Goal: Check status: Check status

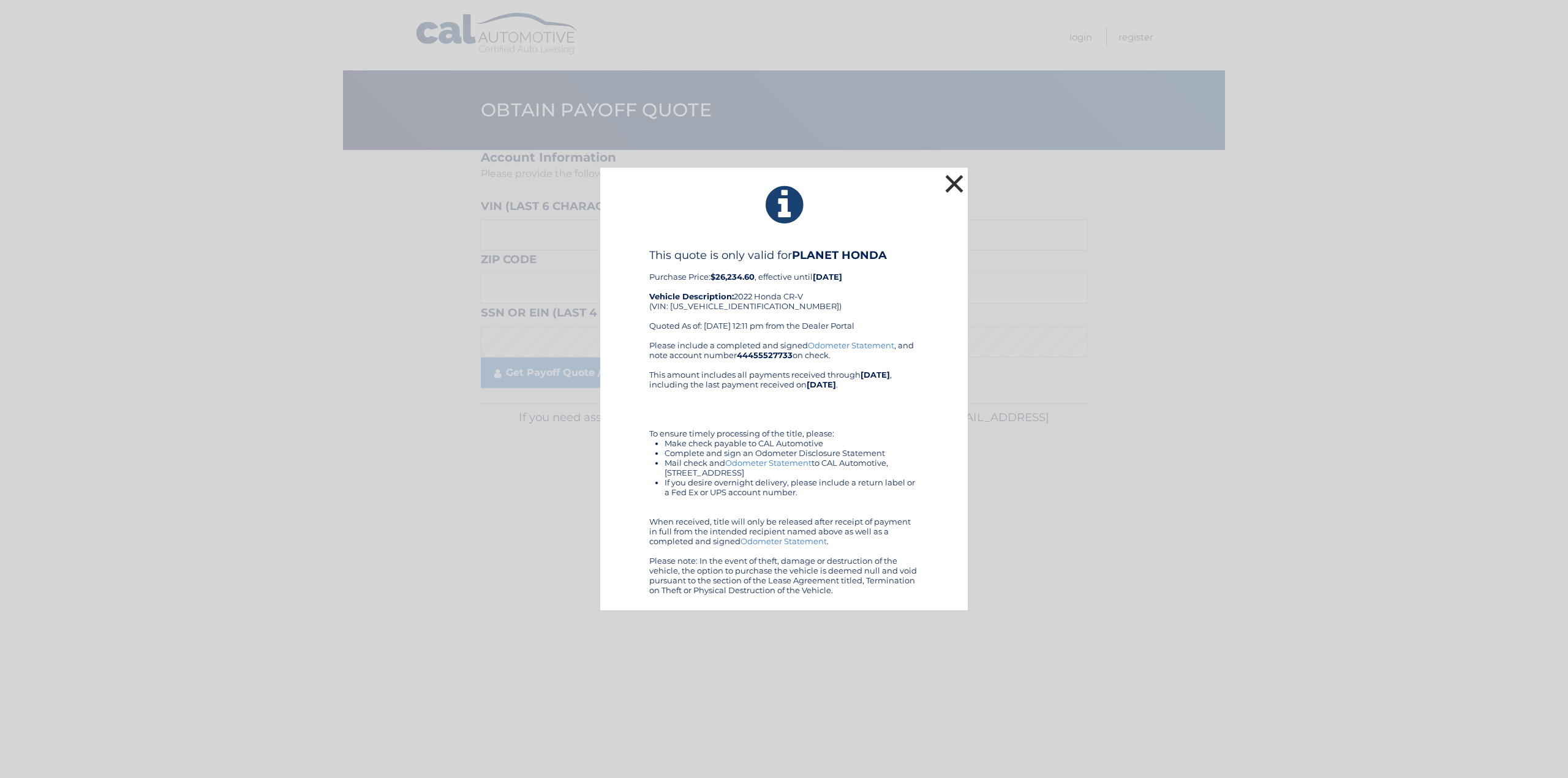
click at [959, 171] on button "×" at bounding box center [954, 183] width 24 height 24
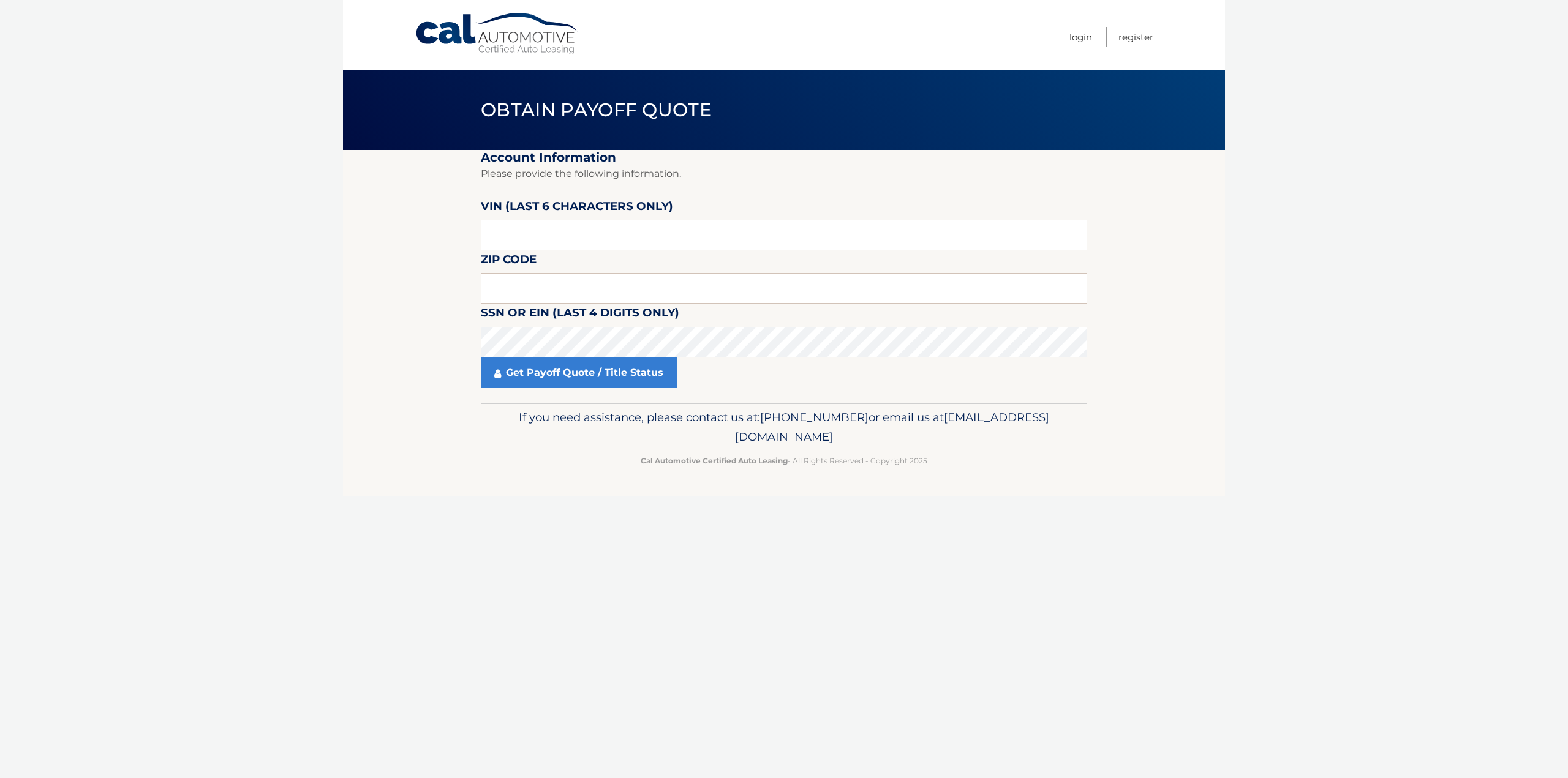
click at [536, 239] on input "text" at bounding box center [784, 235] width 606 height 30
type input "1*****"
type input "012970"
click at [532, 287] on input "text" at bounding box center [784, 289] width 606 height 30
type input "07928"
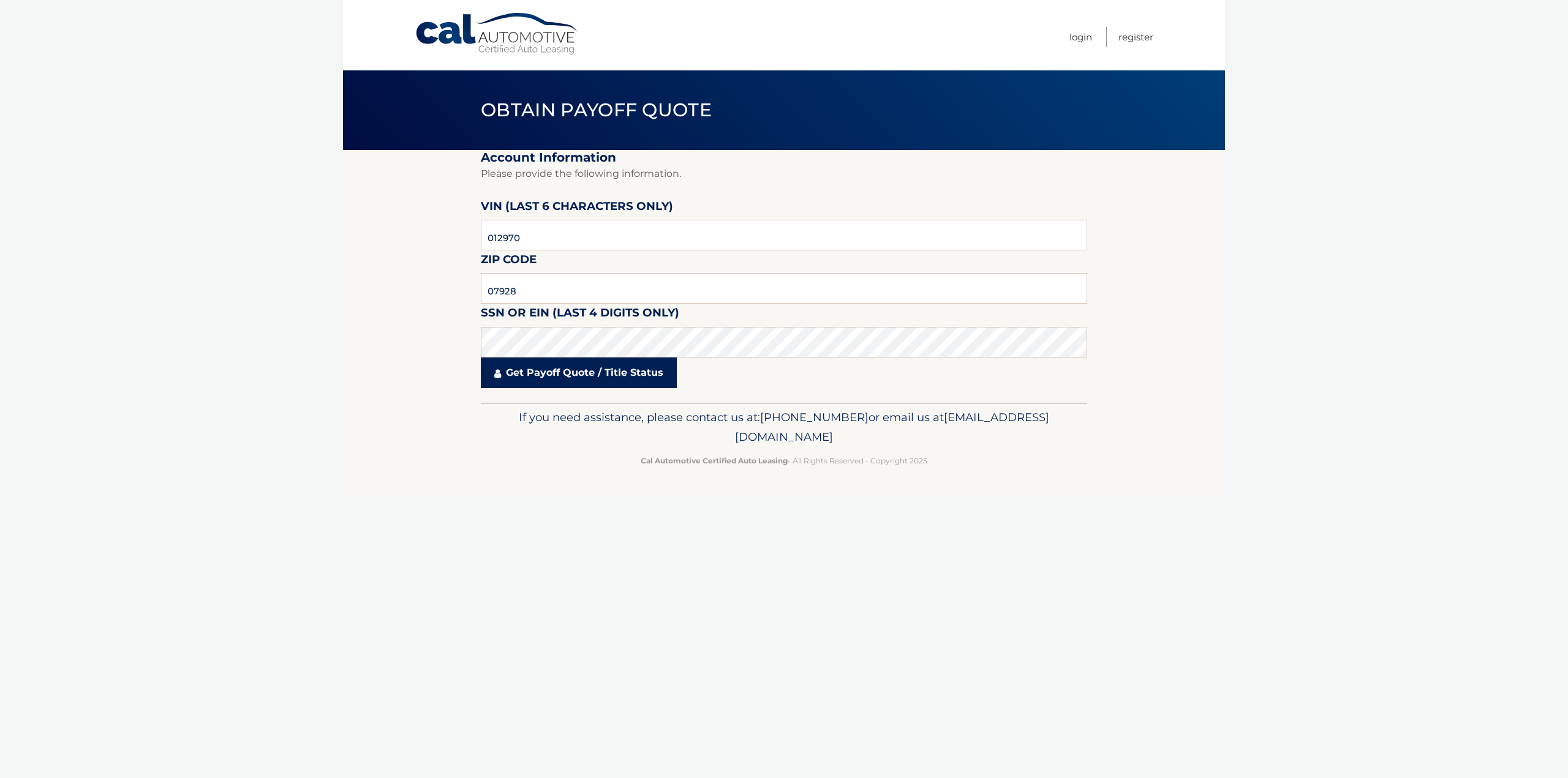
click at [660, 377] on link "Get Payoff Quote / Title Status" at bounding box center [578, 373] width 196 height 30
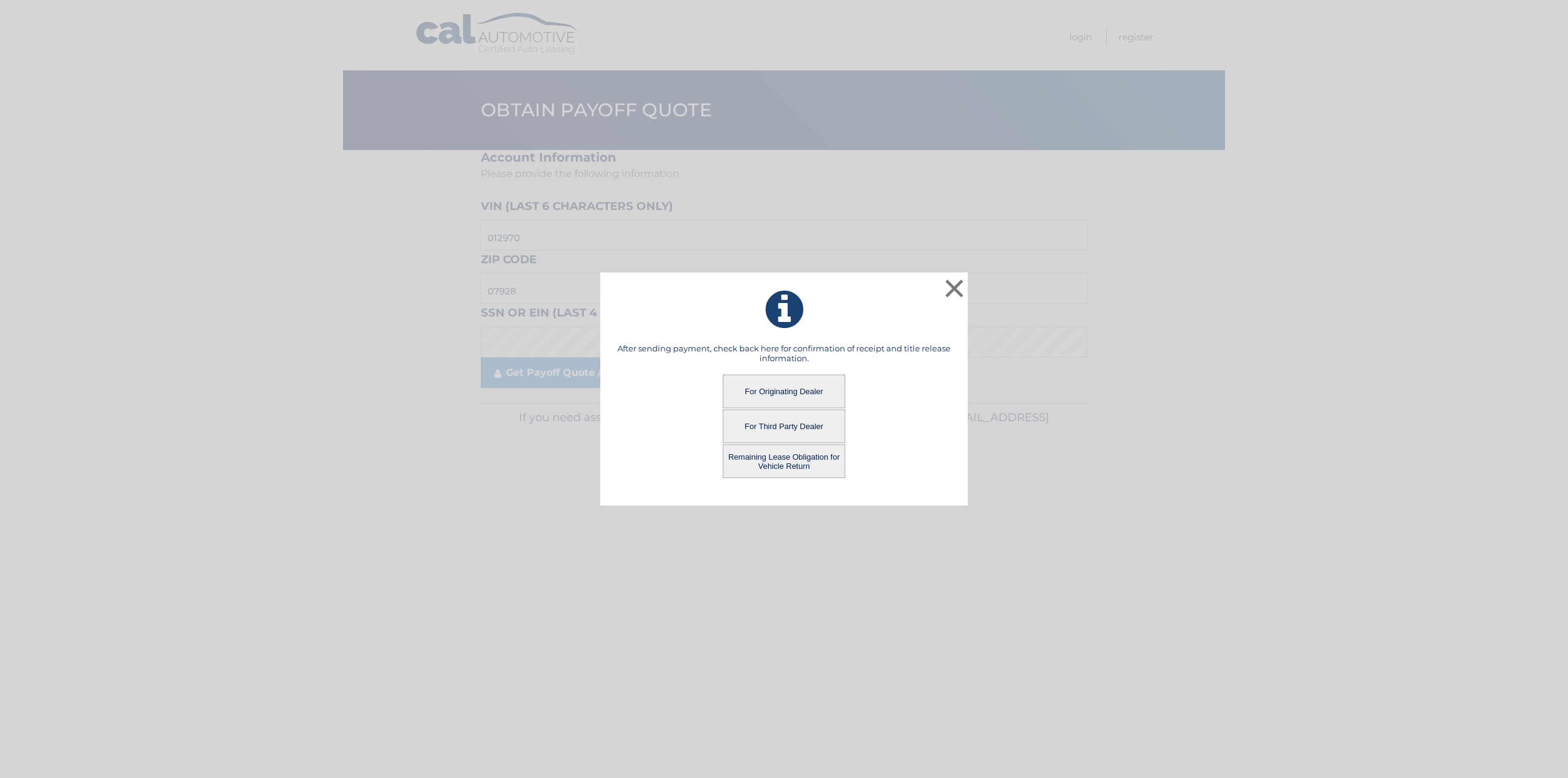
click at [824, 382] on button "For Originating Dealer" at bounding box center [784, 391] width 123 height 33
click at [794, 391] on button "For Originating Dealer" at bounding box center [784, 391] width 123 height 33
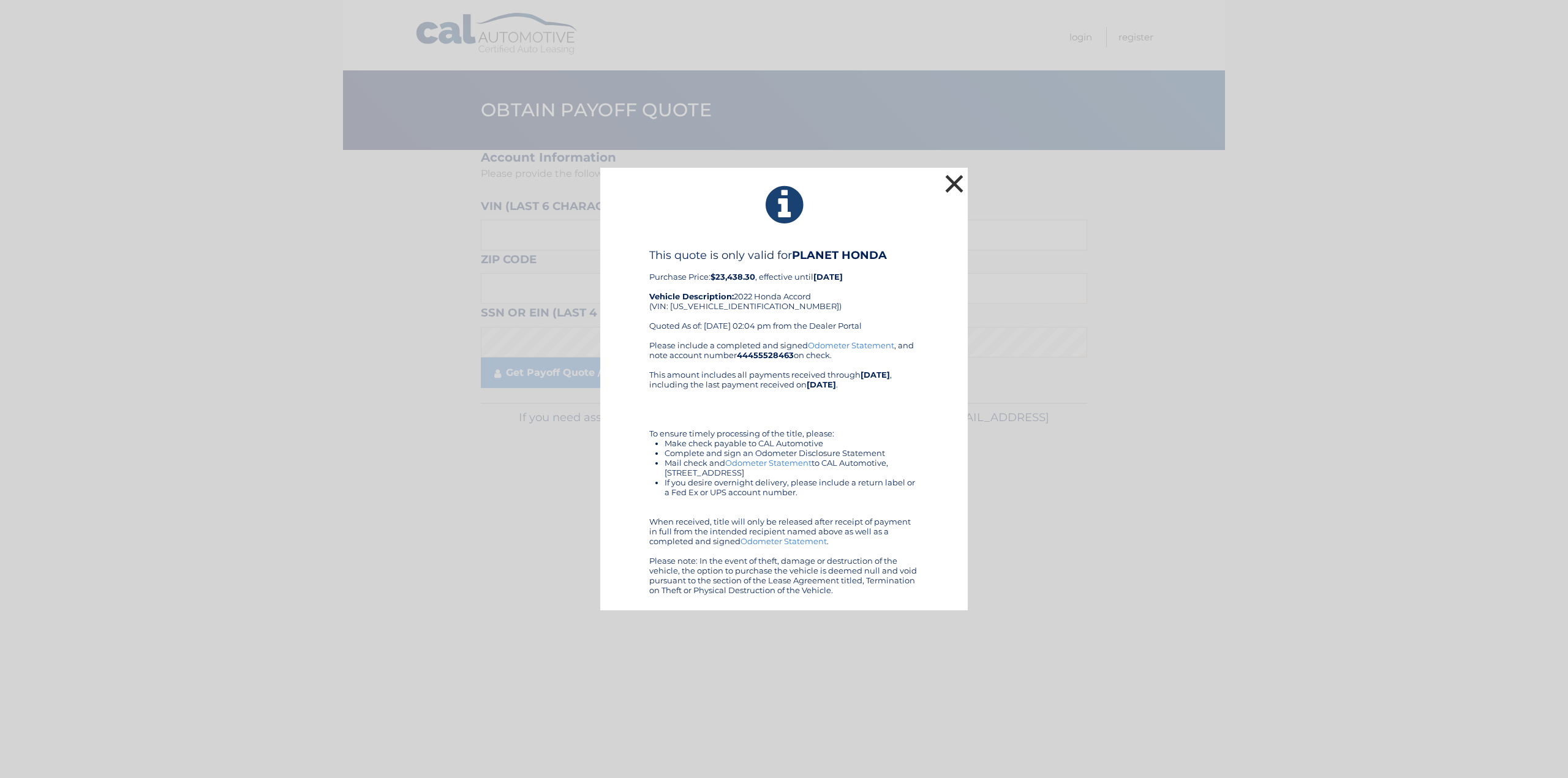
click at [950, 181] on button "×" at bounding box center [954, 183] width 24 height 24
